Goal: Transaction & Acquisition: Purchase product/service

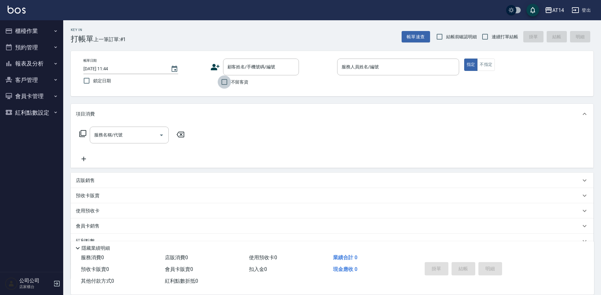
click at [231, 83] on input "不留客資" at bounding box center [224, 81] width 13 height 13
checkbox input "true"
click at [487, 33] on input "連續打單結帳" at bounding box center [485, 36] width 13 height 13
checkbox input "true"
click at [364, 67] on input "服務人員姓名/編號" at bounding box center [398, 66] width 116 height 11
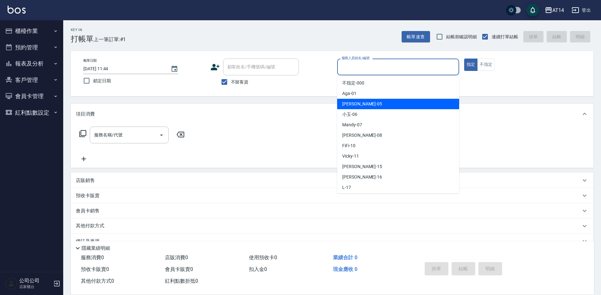
click at [358, 103] on span "Patty -05" at bounding box center [362, 104] width 40 height 7
type input "Patty-05"
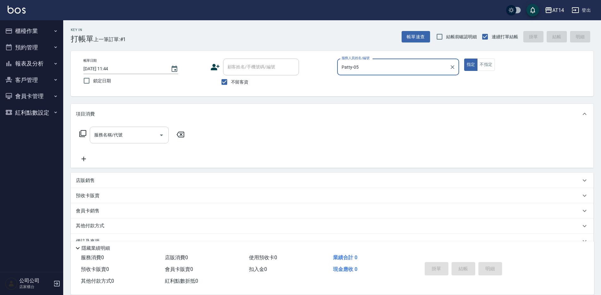
click at [125, 132] on input "服務名稱/代號" at bounding box center [125, 134] width 64 height 11
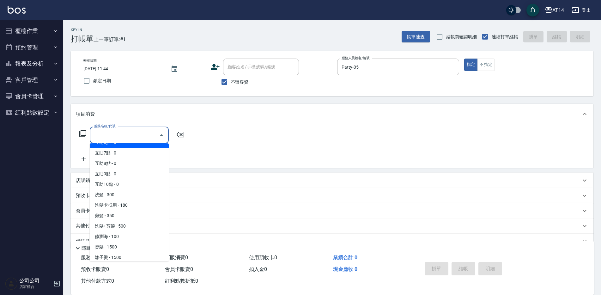
scroll to position [63, 0]
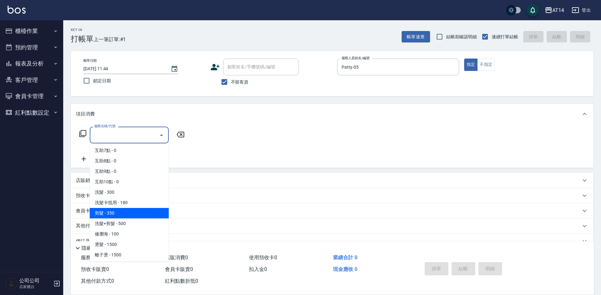
click at [115, 214] on span "剪髮 - 350" at bounding box center [129, 213] width 79 height 10
type input "剪髮(021)"
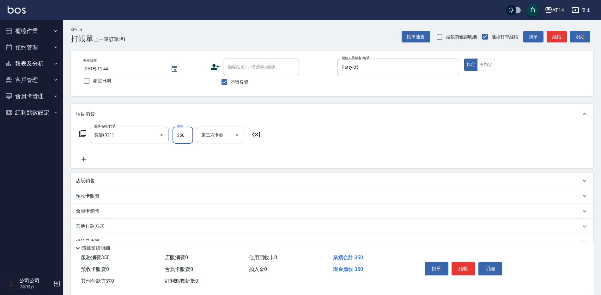
click at [185, 135] on input "350" at bounding box center [183, 134] width 21 height 17
type input "400"
click at [463, 263] on button "結帳" at bounding box center [464, 268] width 24 height 13
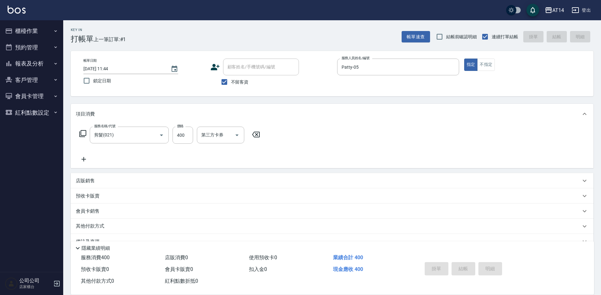
type input "[DATE] 12:51"
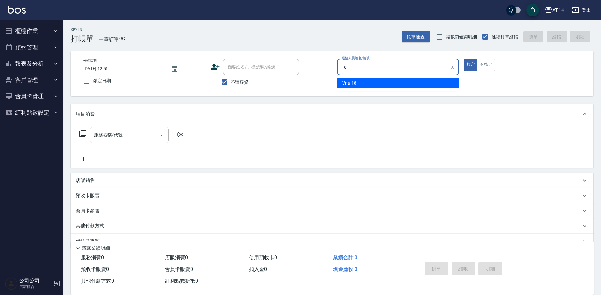
type input "Vna-18"
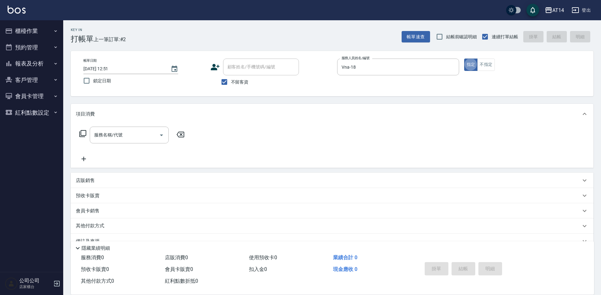
type button "true"
click at [118, 139] on input "服務名稱/代號" at bounding box center [125, 134] width 64 height 11
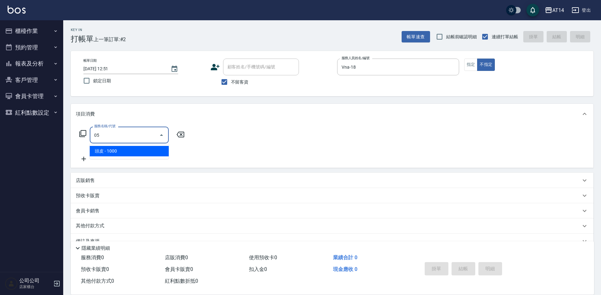
type input "0"
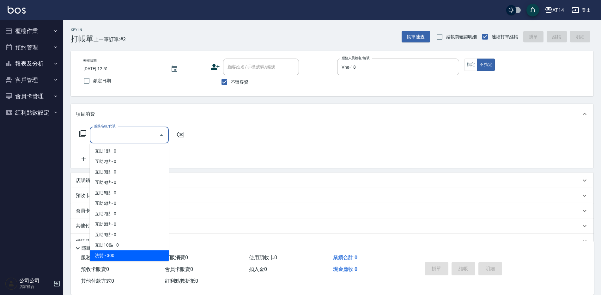
click at [104, 258] on span "洗髮 - 300" at bounding box center [129, 255] width 79 height 10
type input "洗髮(011)"
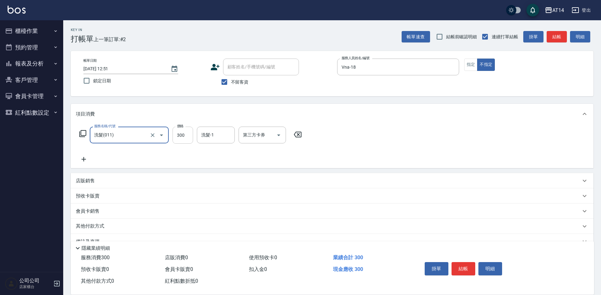
click at [192, 137] on input "300" at bounding box center [183, 134] width 21 height 17
type input "500"
click at [559, 39] on button "結帳" at bounding box center [557, 37] width 20 height 12
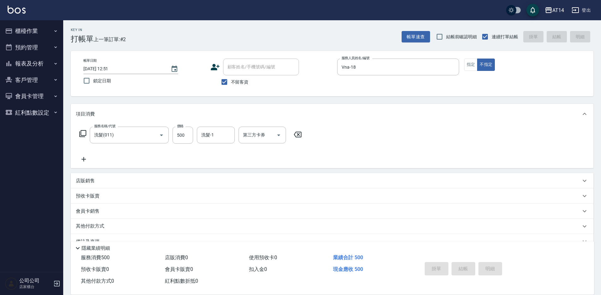
type input "[DATE] 12:56"
